Goal: Transaction & Acquisition: Purchase product/service

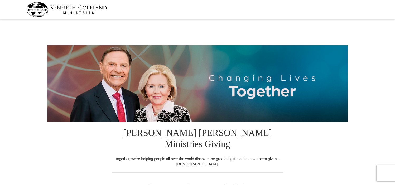
select select "NJ"
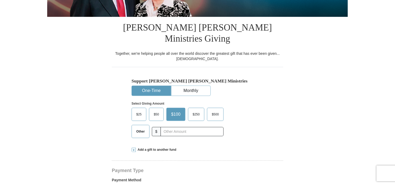
click at [157, 110] on span "$50" at bounding box center [156, 114] width 11 height 8
click at [0, 0] on input "$50" at bounding box center [0, 0] width 0 height 0
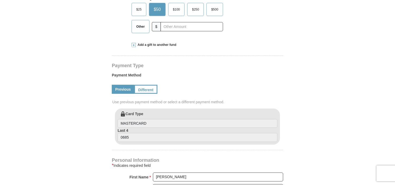
scroll to position [211, 0]
click at [144, 84] on link "Different" at bounding box center [145, 88] width 22 height 9
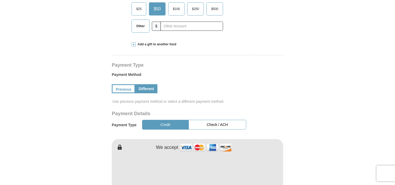
click at [221, 120] on button "Check / ACH" at bounding box center [217, 125] width 58 height 10
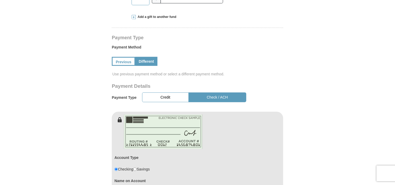
scroll to position [290, 0]
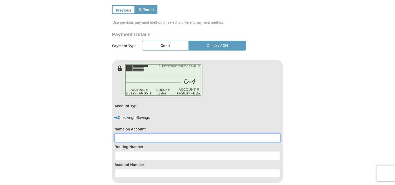
click at [137, 134] on input at bounding box center [197, 138] width 166 height 9
type input "[PERSON_NAME]"
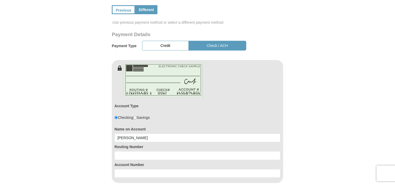
click at [126, 142] on div "Routing Number" at bounding box center [197, 151] width 166 height 18
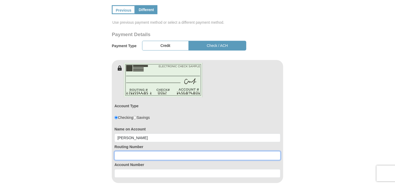
click at [126, 151] on input at bounding box center [197, 155] width 166 height 9
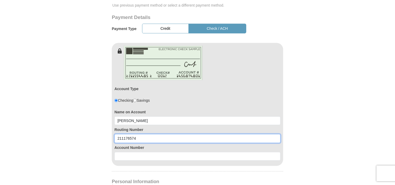
scroll to position [316, 0]
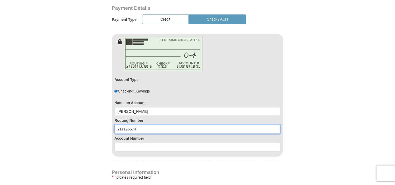
type input "211176574"
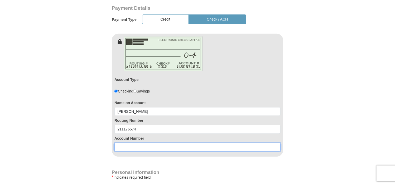
click at [133, 143] on input at bounding box center [197, 147] width 166 height 9
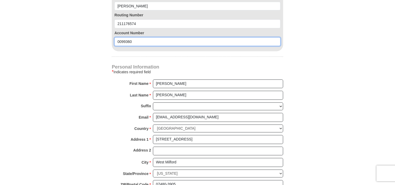
scroll to position [501, 0]
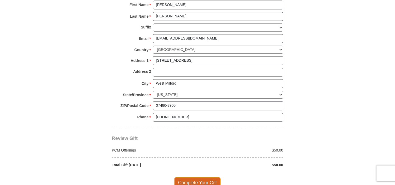
type input "0099360"
click at [198, 177] on span "Complete Your Gift" at bounding box center [197, 182] width 47 height 11
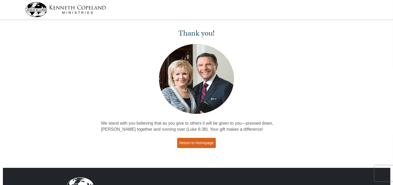
click at [205, 146] on link "Return to Homepage" at bounding box center [196, 143] width 39 height 10
